Goal: Navigation & Orientation: Find specific page/section

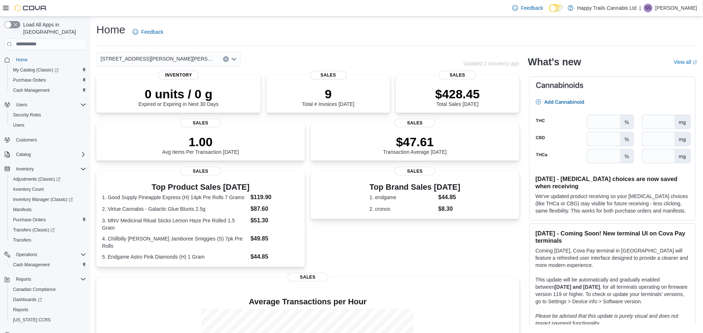
click at [689, 8] on p "[PERSON_NAME]" at bounding box center [677, 8] width 42 height 9
click at [586, 32] on div "Home Feedback" at bounding box center [396, 31] width 601 height 19
